Goal: Use online tool/utility

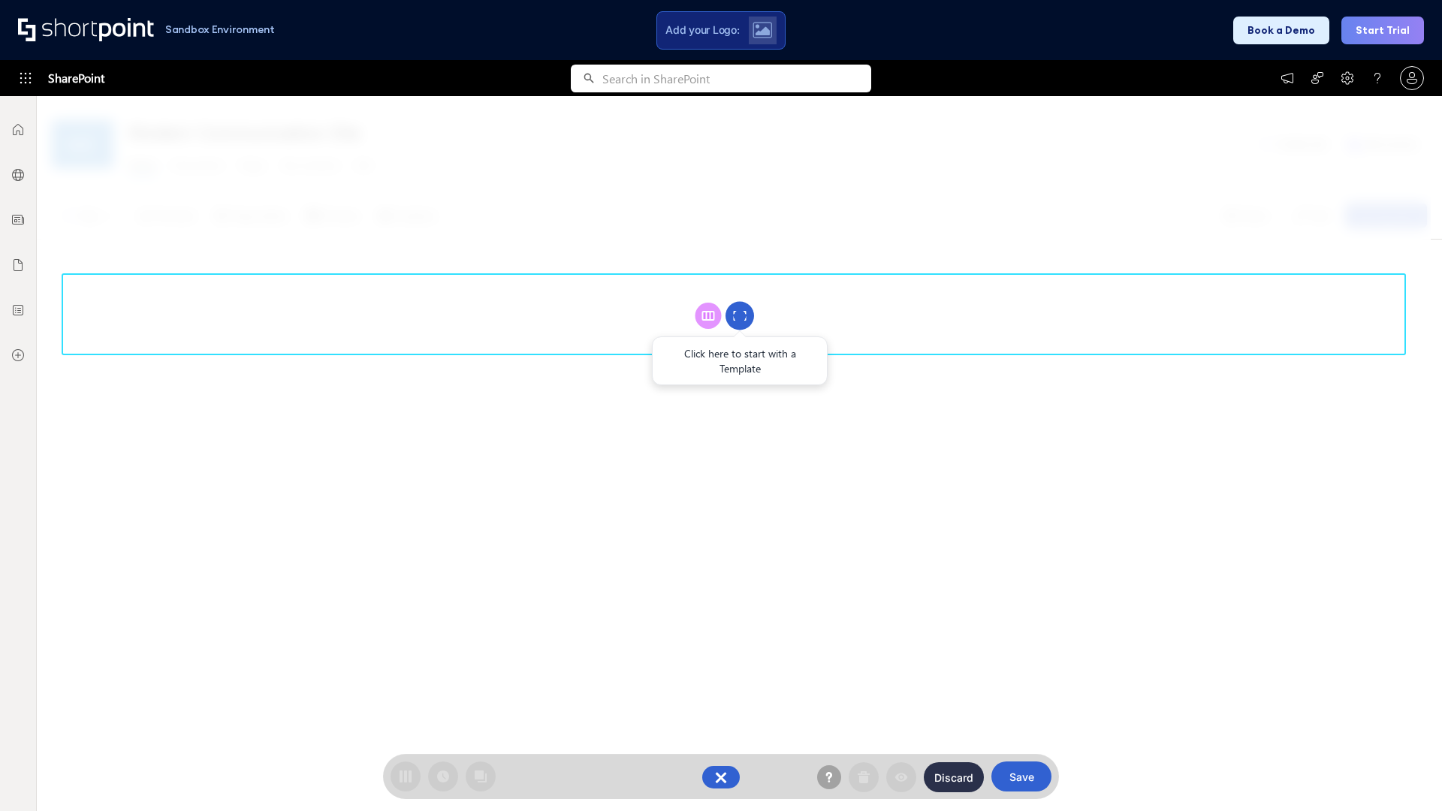
click at [740, 316] on circle at bounding box center [740, 316] width 29 height 29
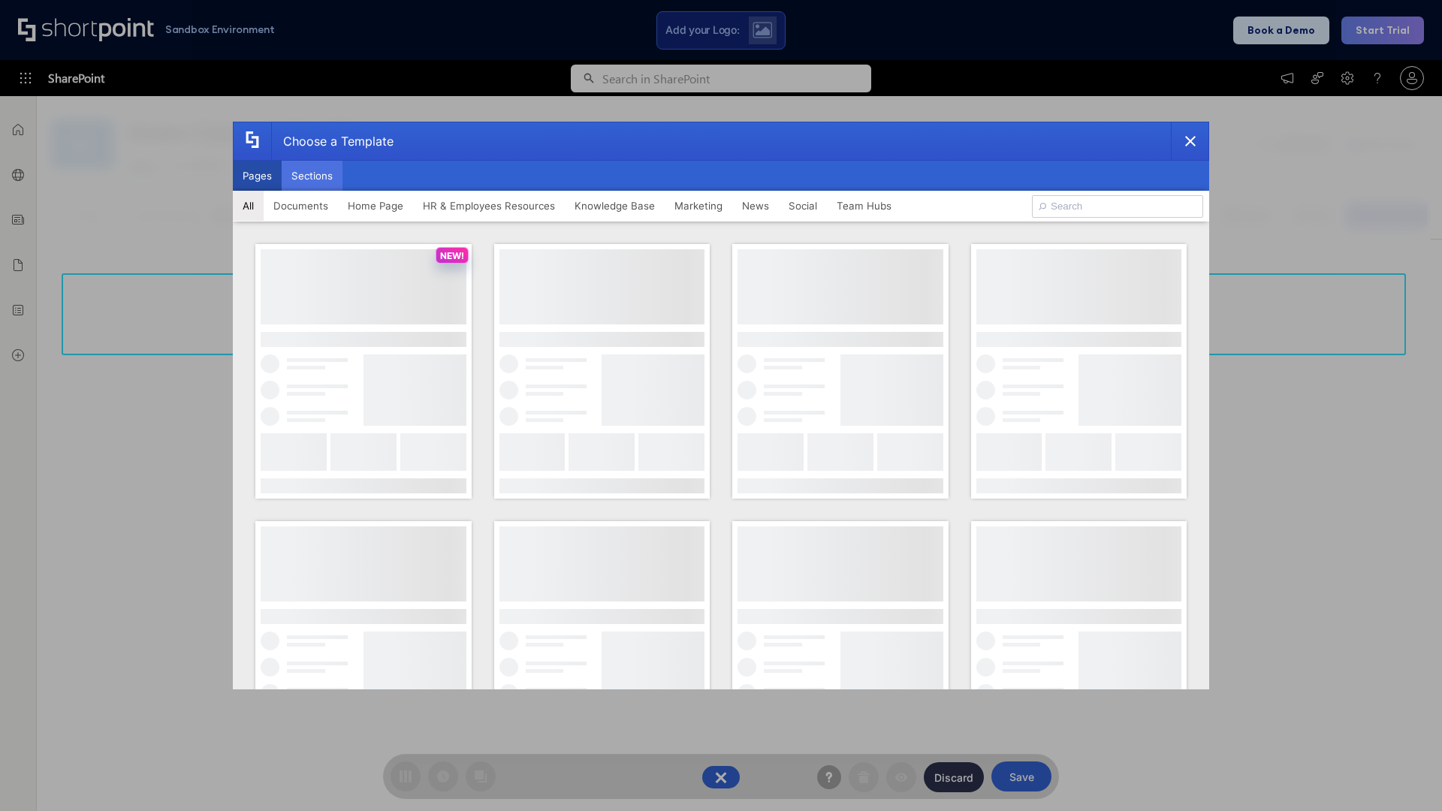
click at [312, 176] on button "Sections" at bounding box center [312, 176] width 61 height 30
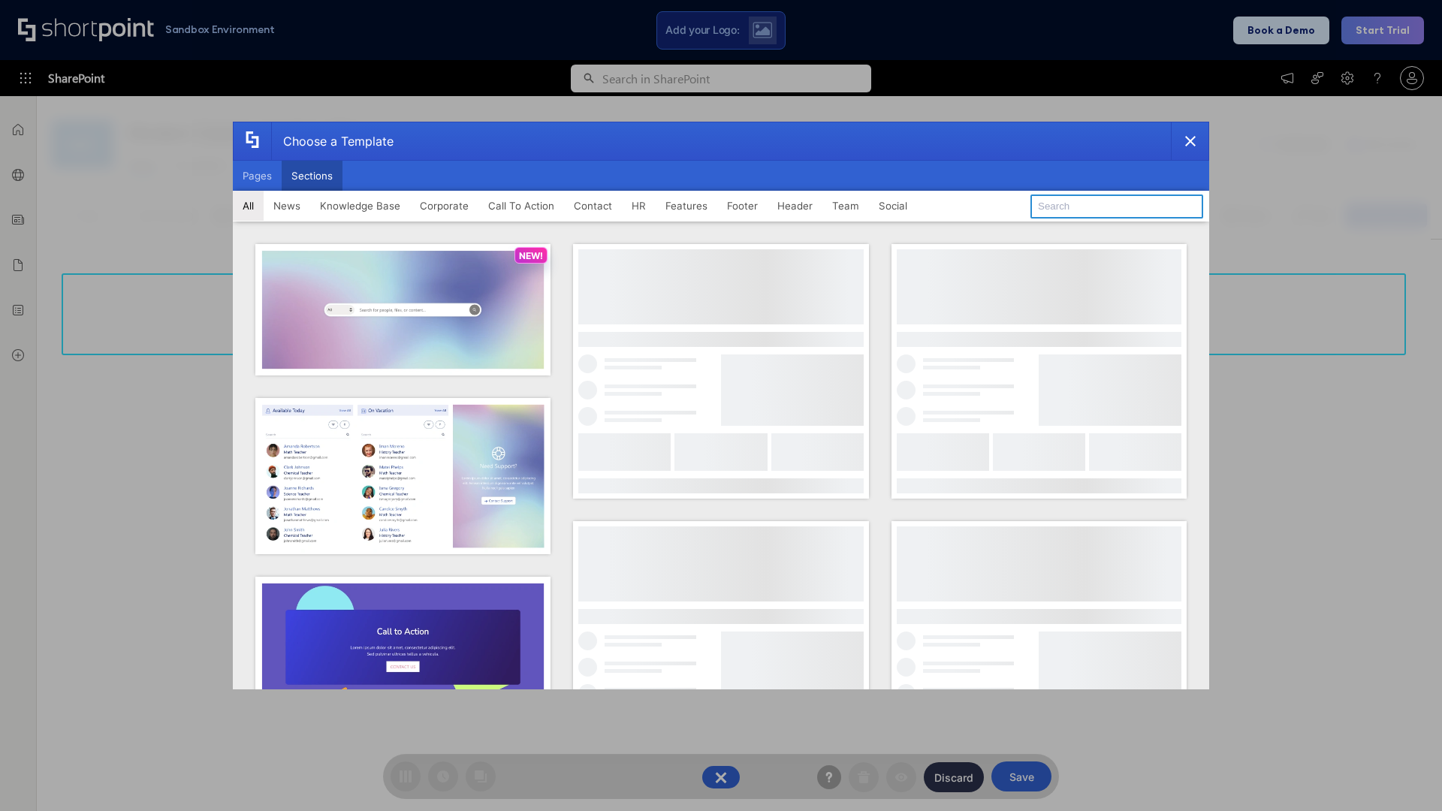
type input "Header 3"
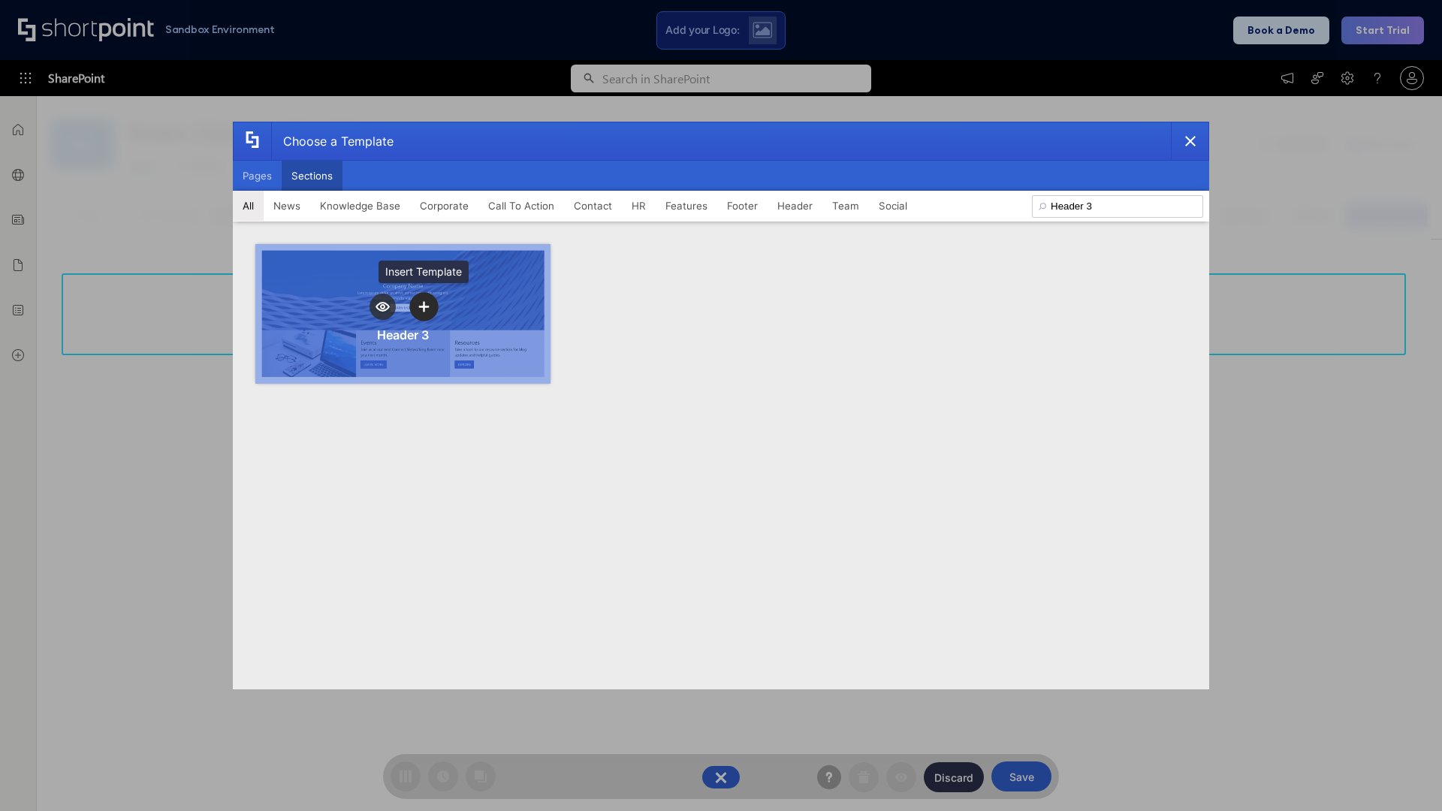
click at [424, 307] on icon "template selector" at bounding box center [423, 306] width 11 height 11
